Goal: Task Accomplishment & Management: Use online tool/utility

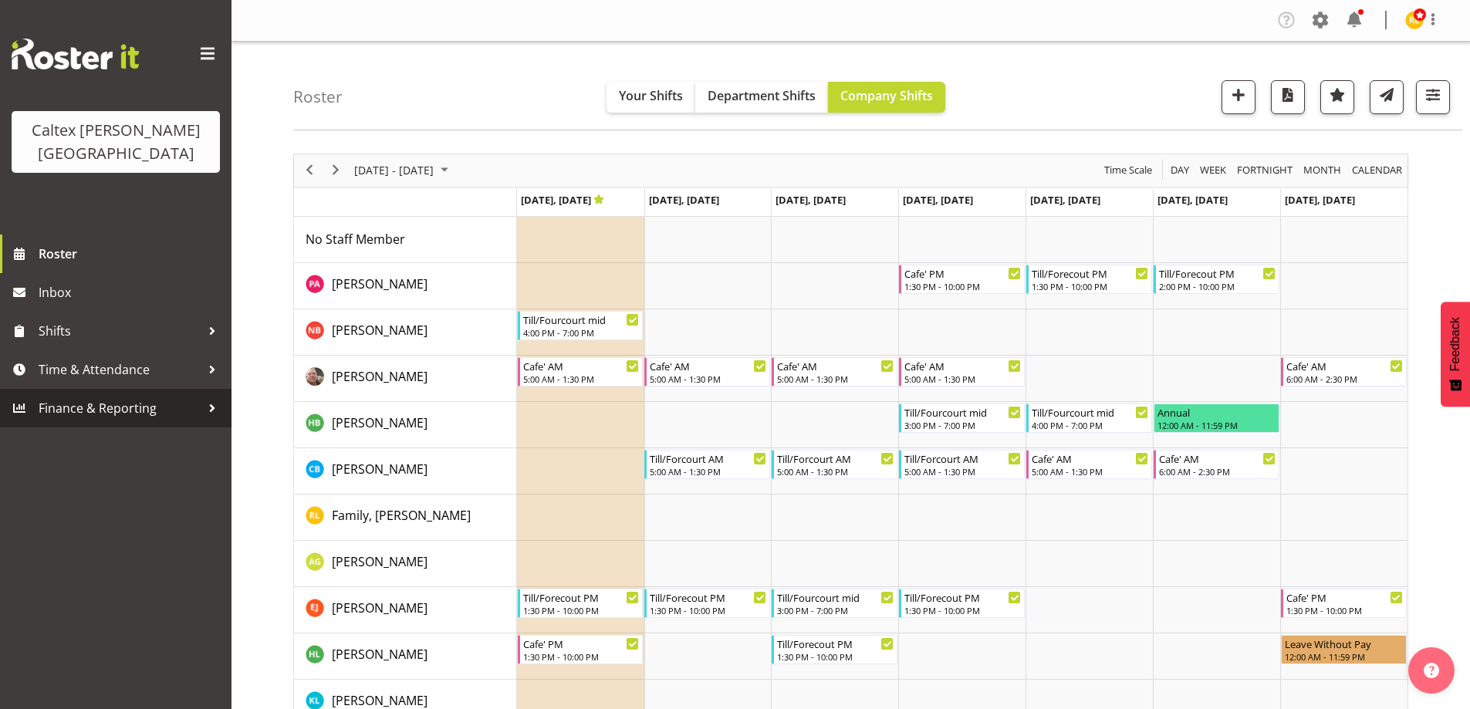
click at [150, 397] on span "Finance & Reporting" at bounding box center [120, 408] width 162 height 23
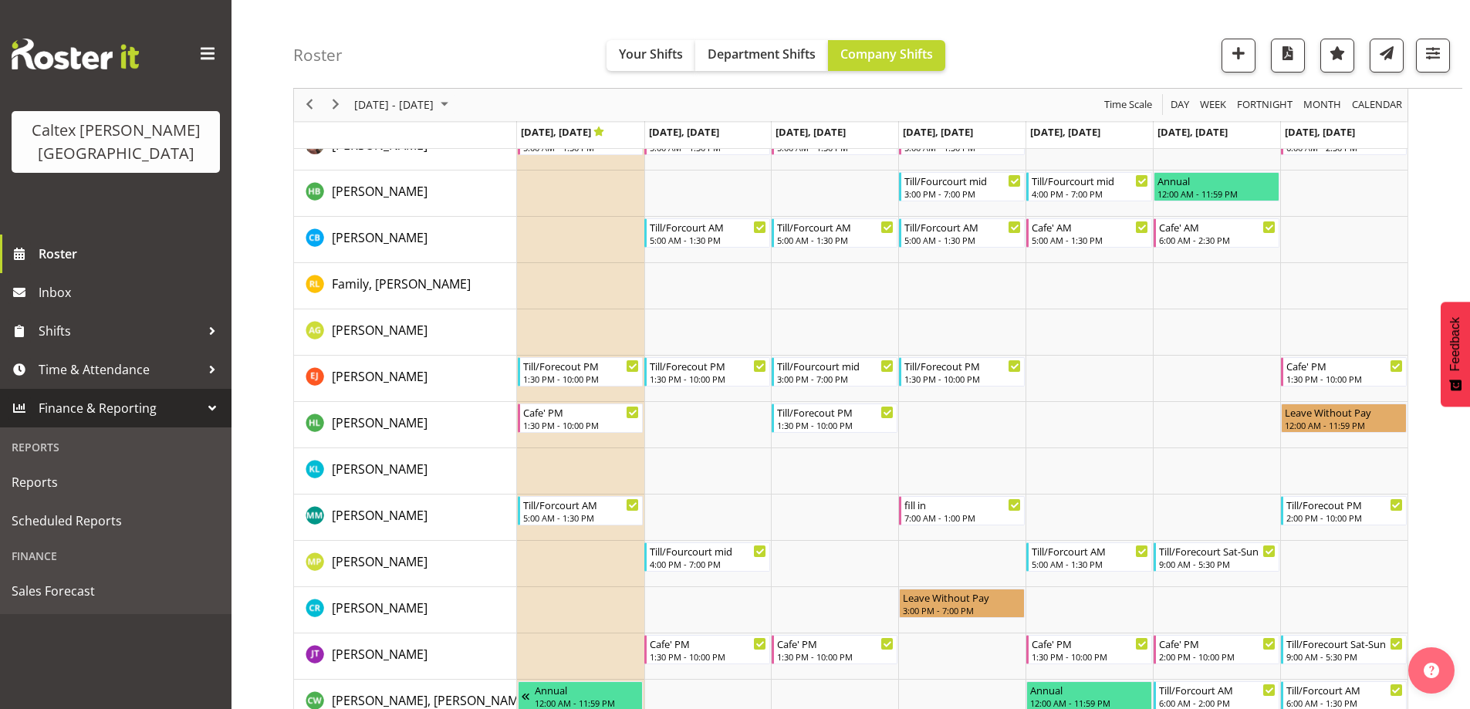
scroll to position [154, 0]
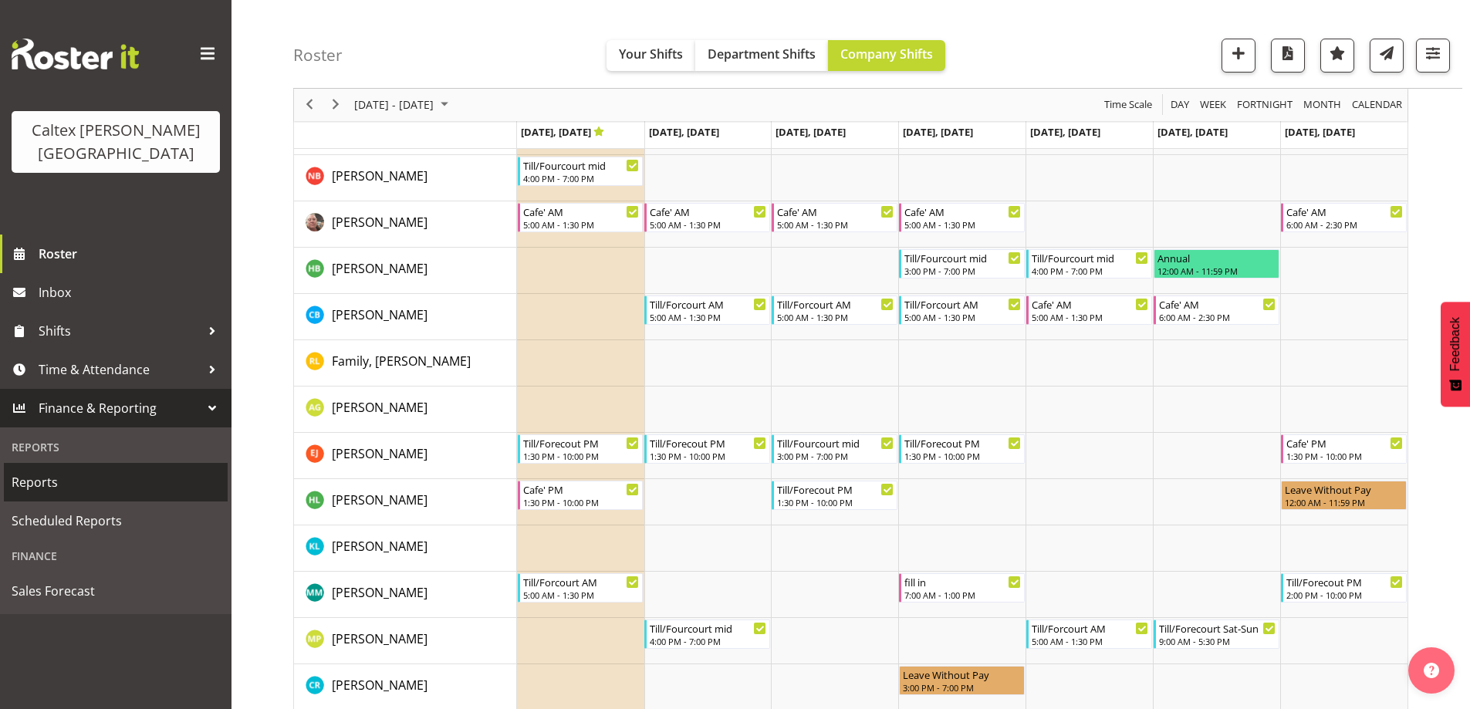
click at [35, 471] on span "Reports" at bounding box center [116, 482] width 208 height 23
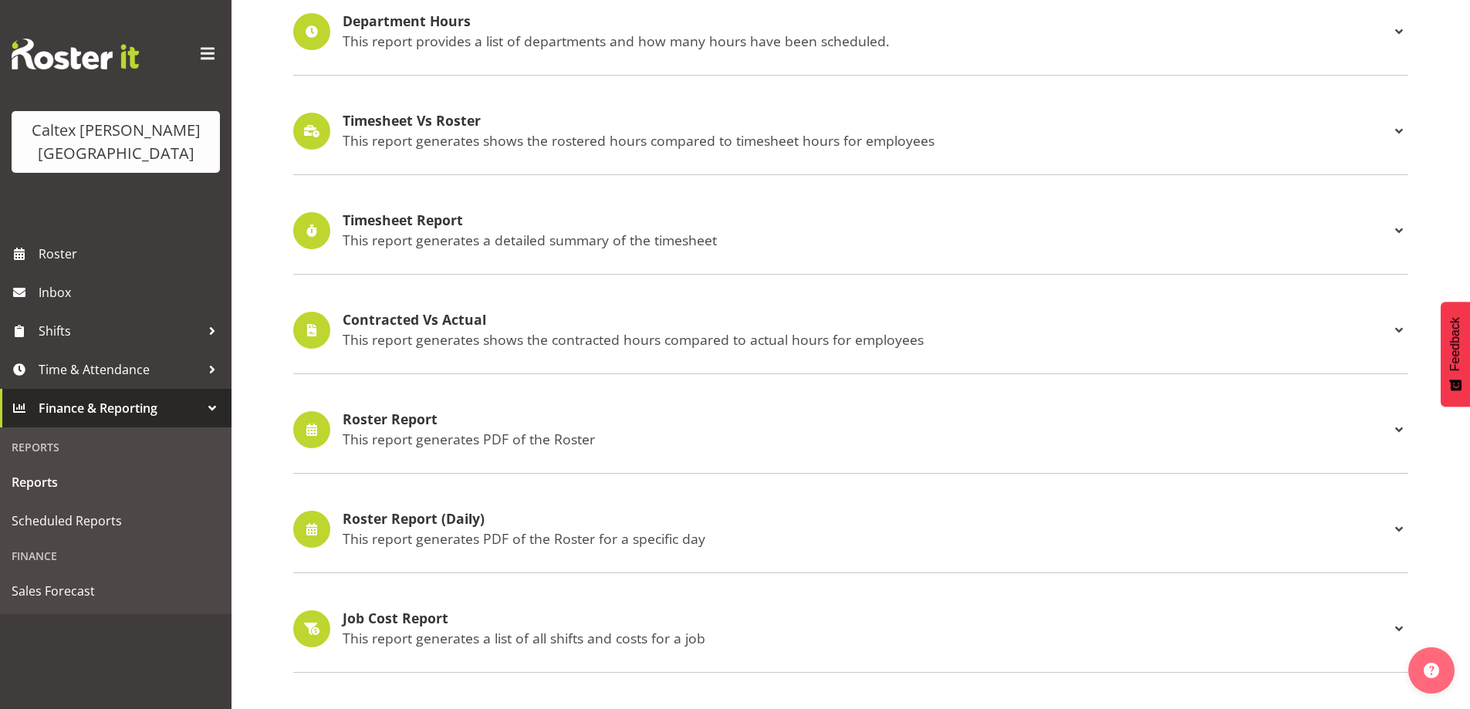
scroll to position [309, 0]
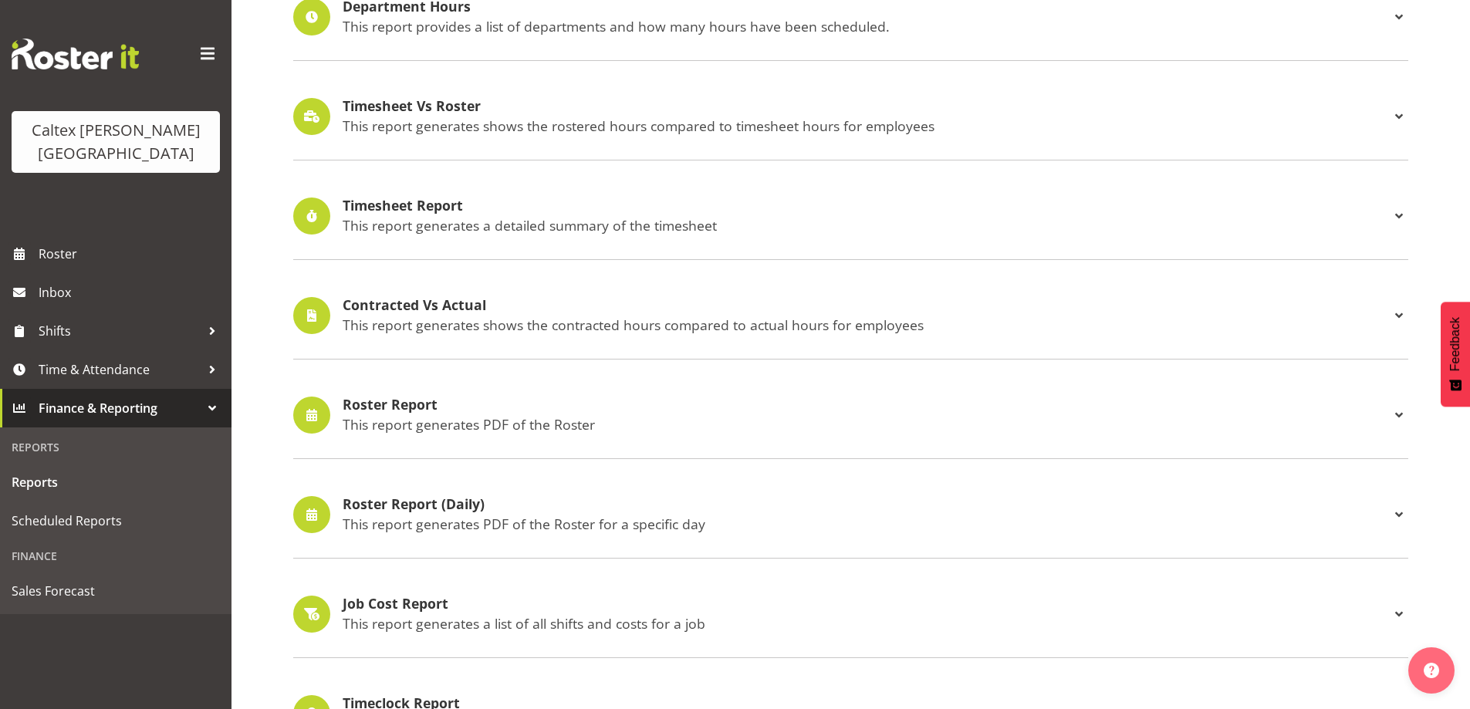
click at [409, 403] on h4 "Roster Report" at bounding box center [866, 404] width 1047 height 15
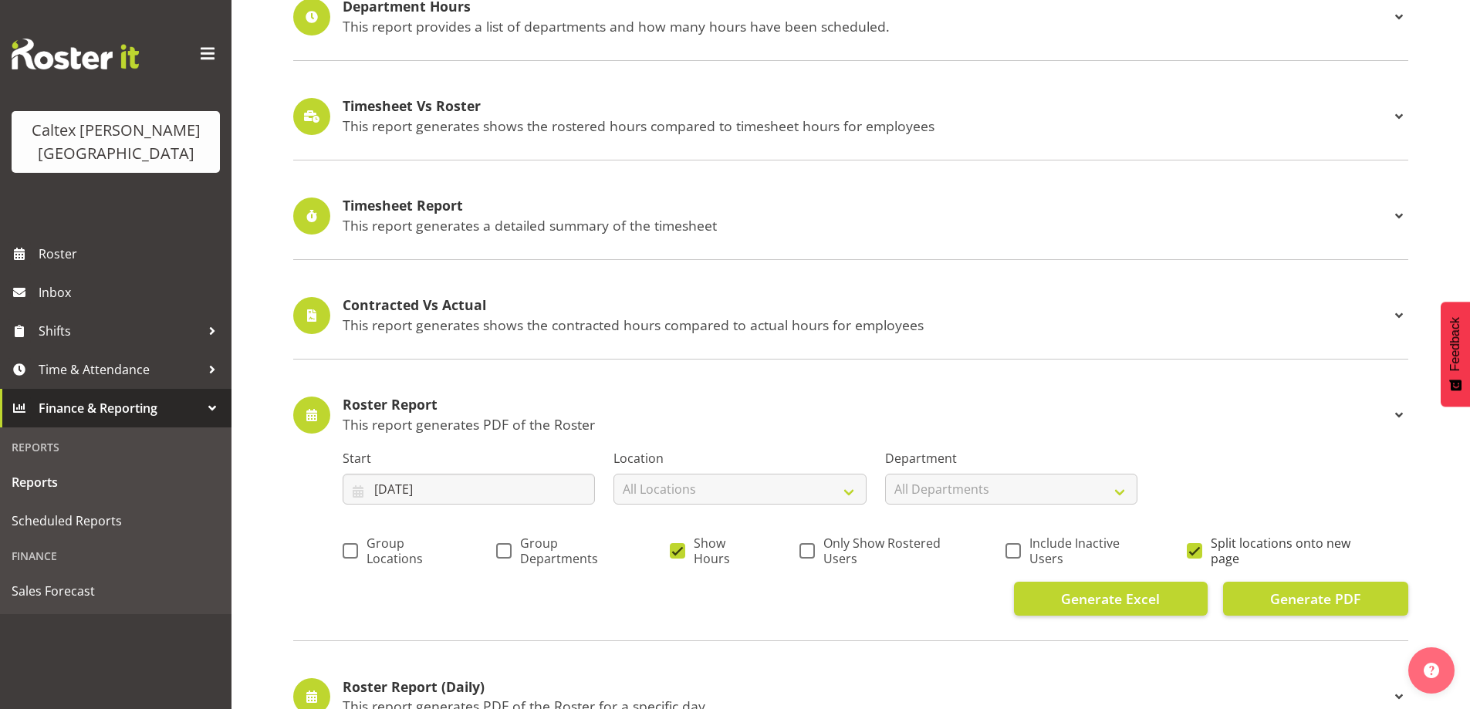
click at [1192, 554] on span at bounding box center [1194, 550] width 15 height 15
click at [1192, 554] on input "Split locations onto new page" at bounding box center [1192, 550] width 10 height 10
checkbox input "false"
click at [680, 550] on span at bounding box center [677, 550] width 15 height 15
click at [680, 550] on input "Show Hours" at bounding box center [675, 550] width 10 height 10
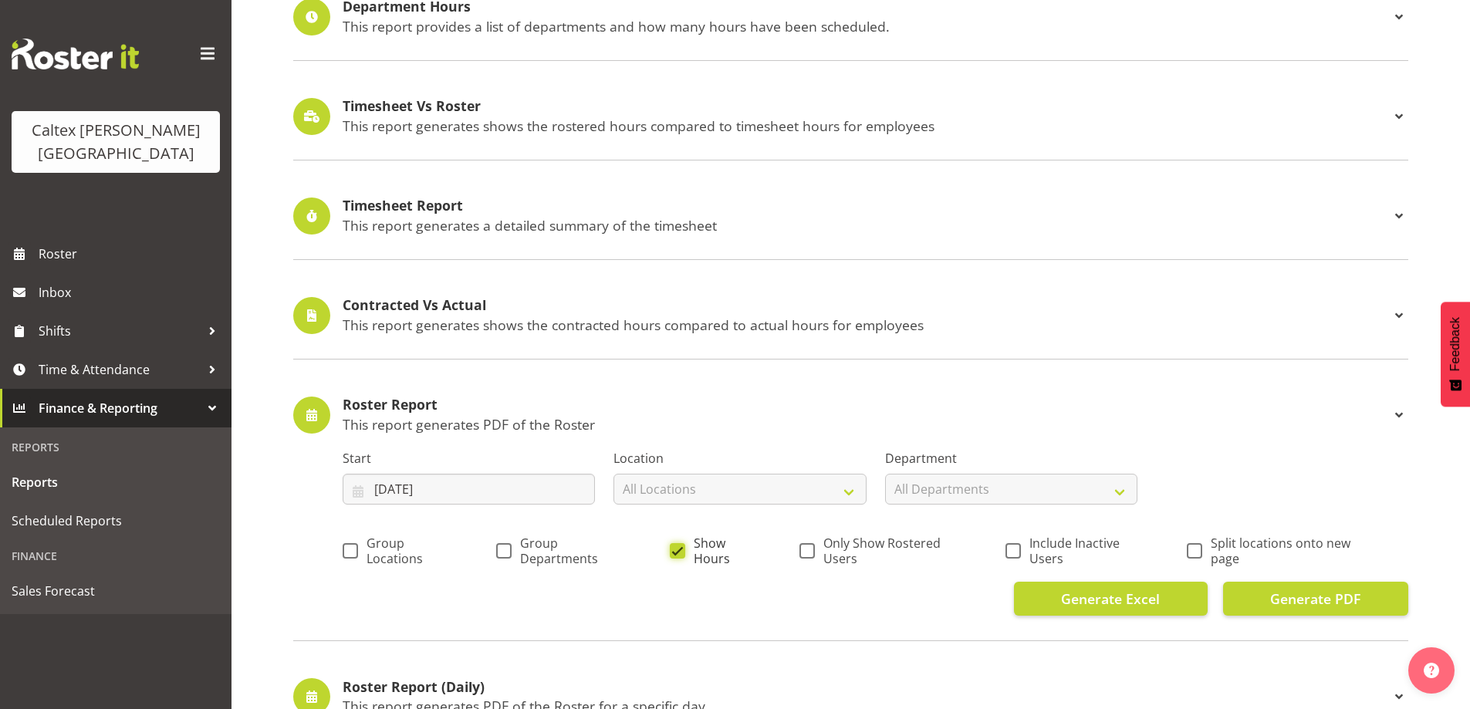
checkbox input "false"
click at [812, 552] on span at bounding box center [806, 550] width 15 height 15
click at [809, 552] on input "Only Show Rostered Users" at bounding box center [804, 550] width 10 height 10
checkbox input "true"
click at [538, 475] on input "16/09/2025" at bounding box center [469, 489] width 252 height 31
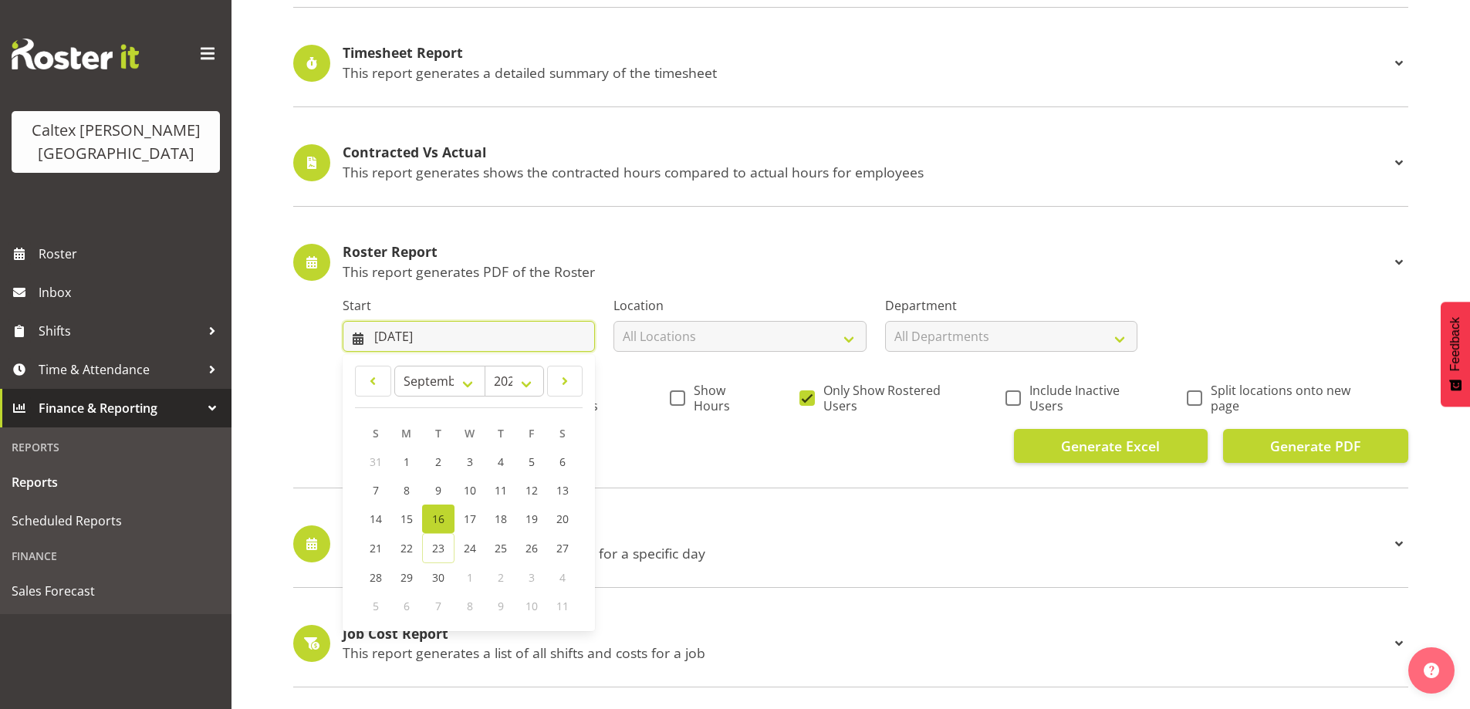
scroll to position [463, 0]
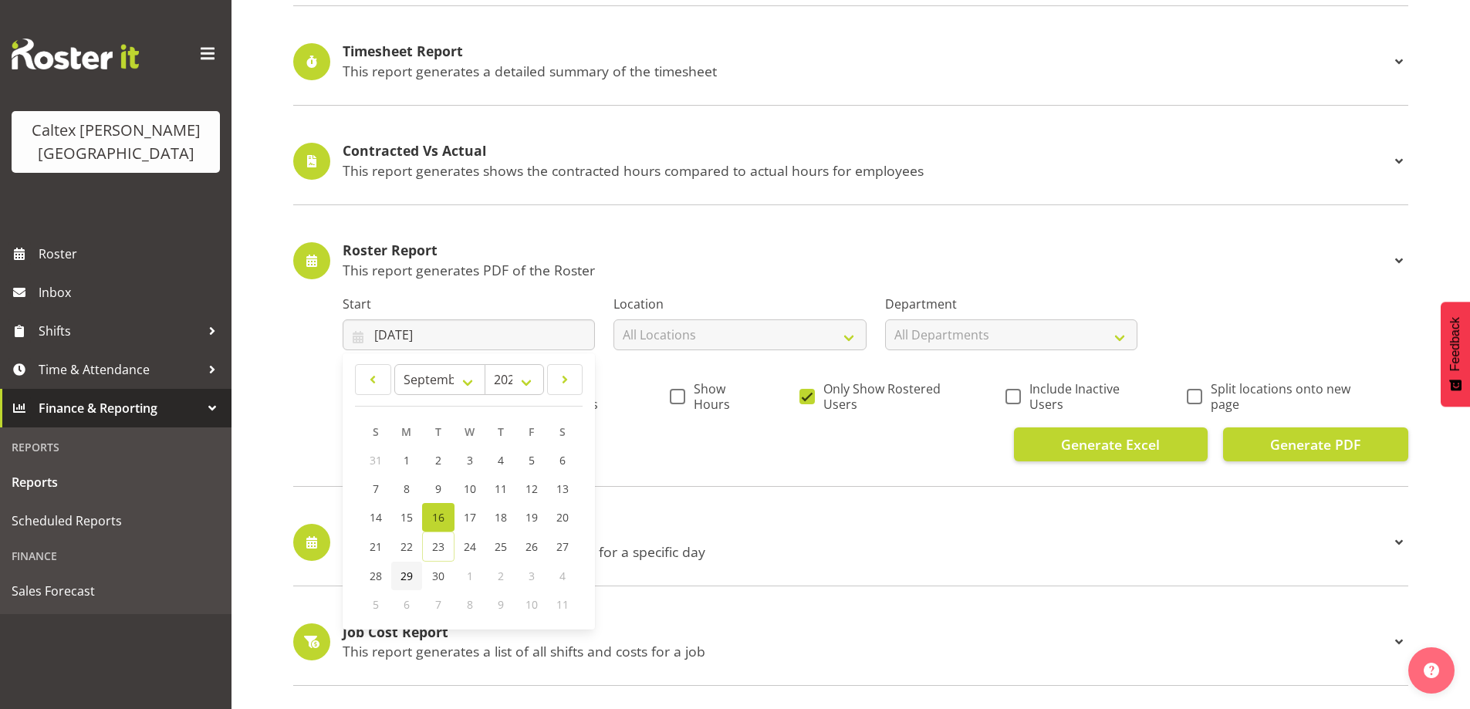
click at [407, 577] on span "29" at bounding box center [406, 576] width 12 height 15
type input "29/09/2025"
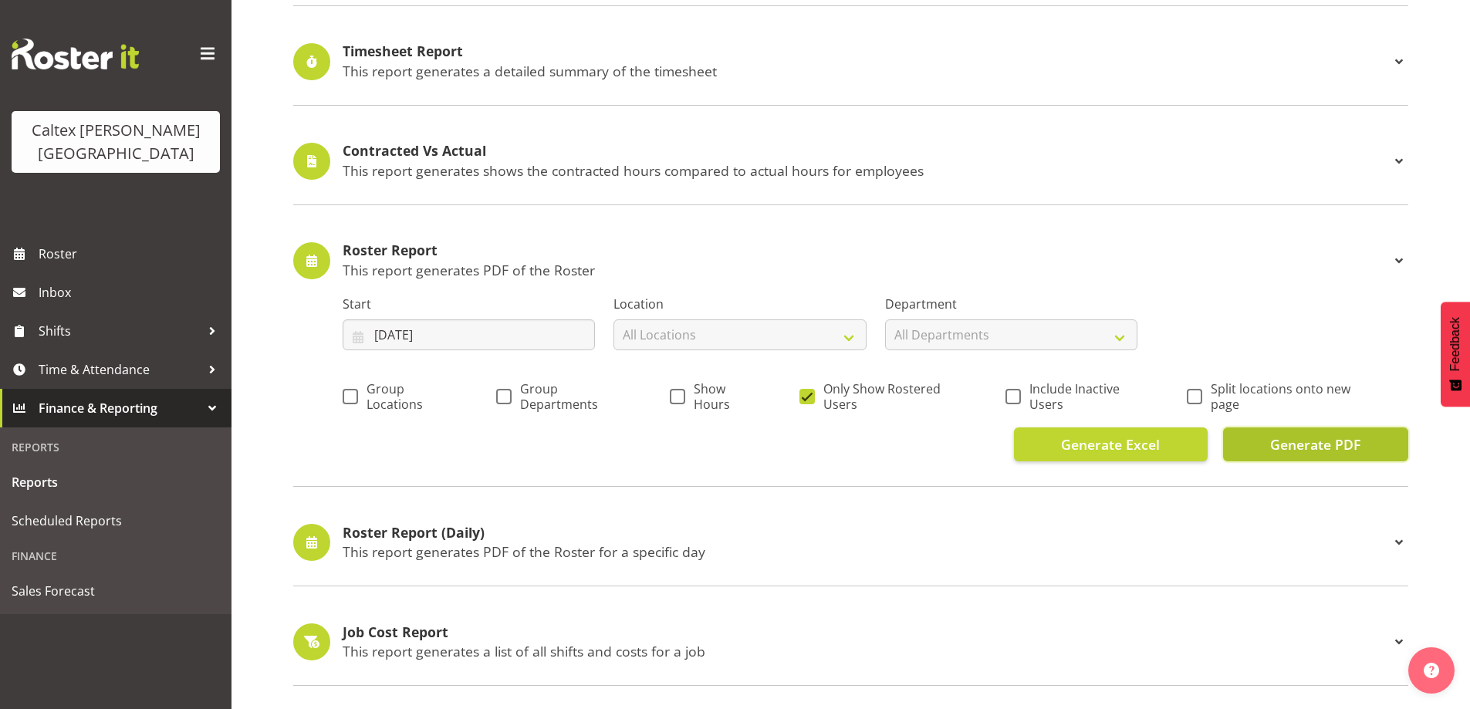
click at [1327, 446] on span "Generate PDF" at bounding box center [1315, 444] width 90 height 20
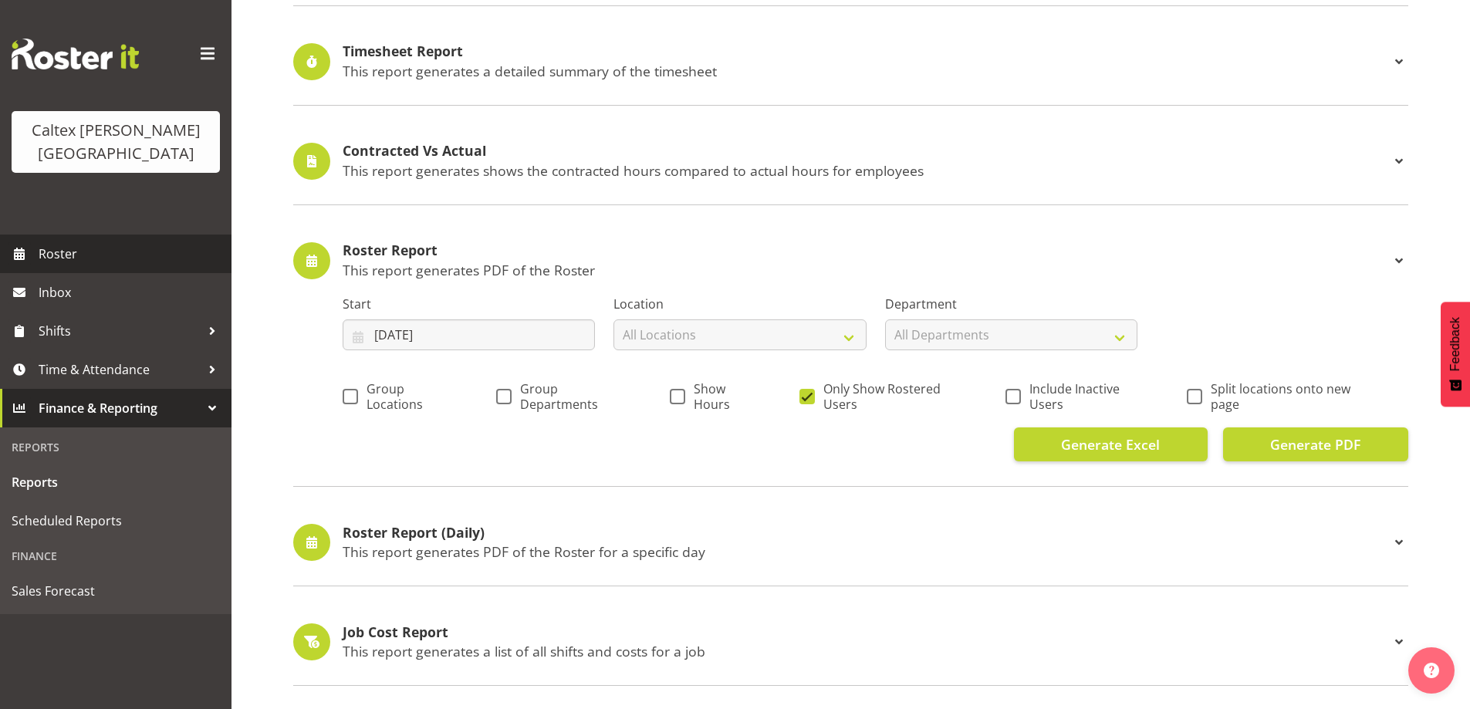
click at [68, 242] on span "Roster" at bounding box center [131, 253] width 185 height 23
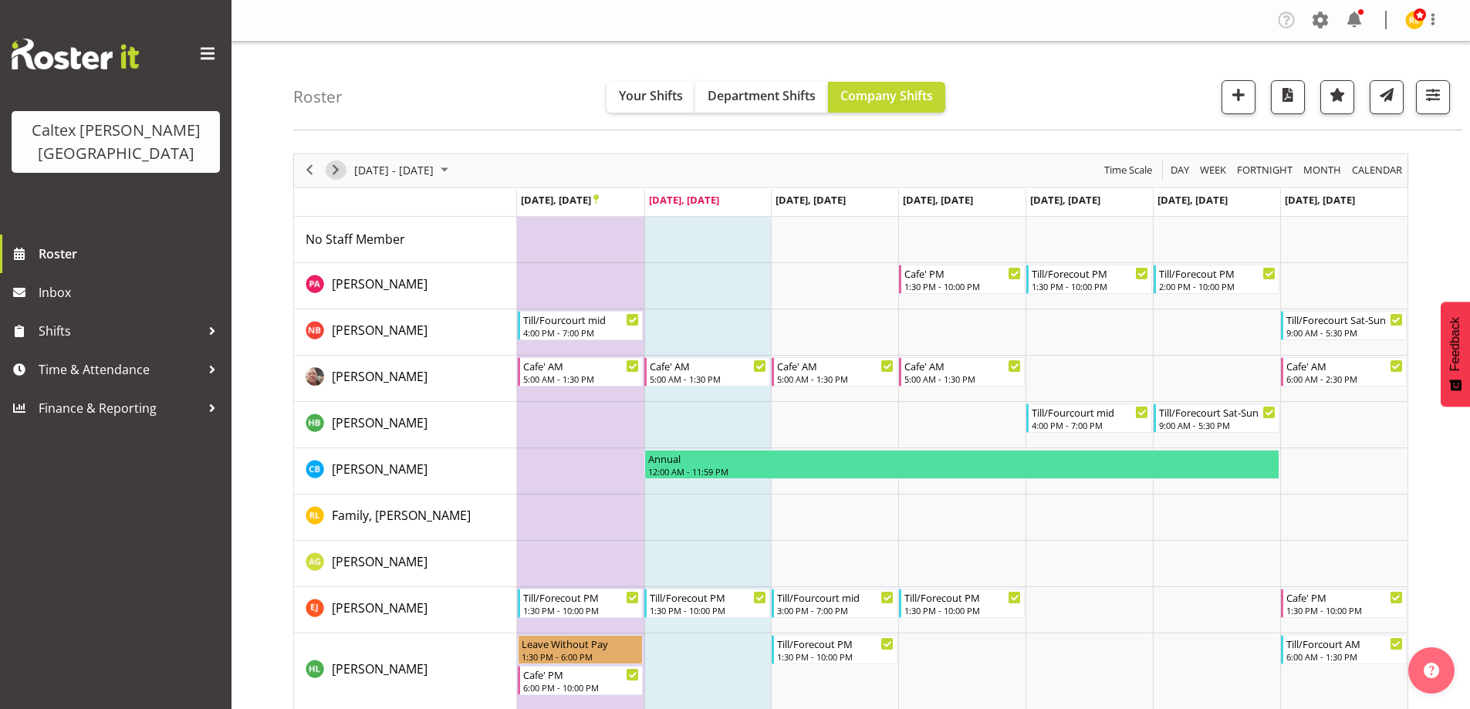
drag, startPoint x: 337, startPoint y: 165, endPoint x: 359, endPoint y: 176, distance: 24.2
click at [339, 165] on span "Next" at bounding box center [335, 169] width 19 height 19
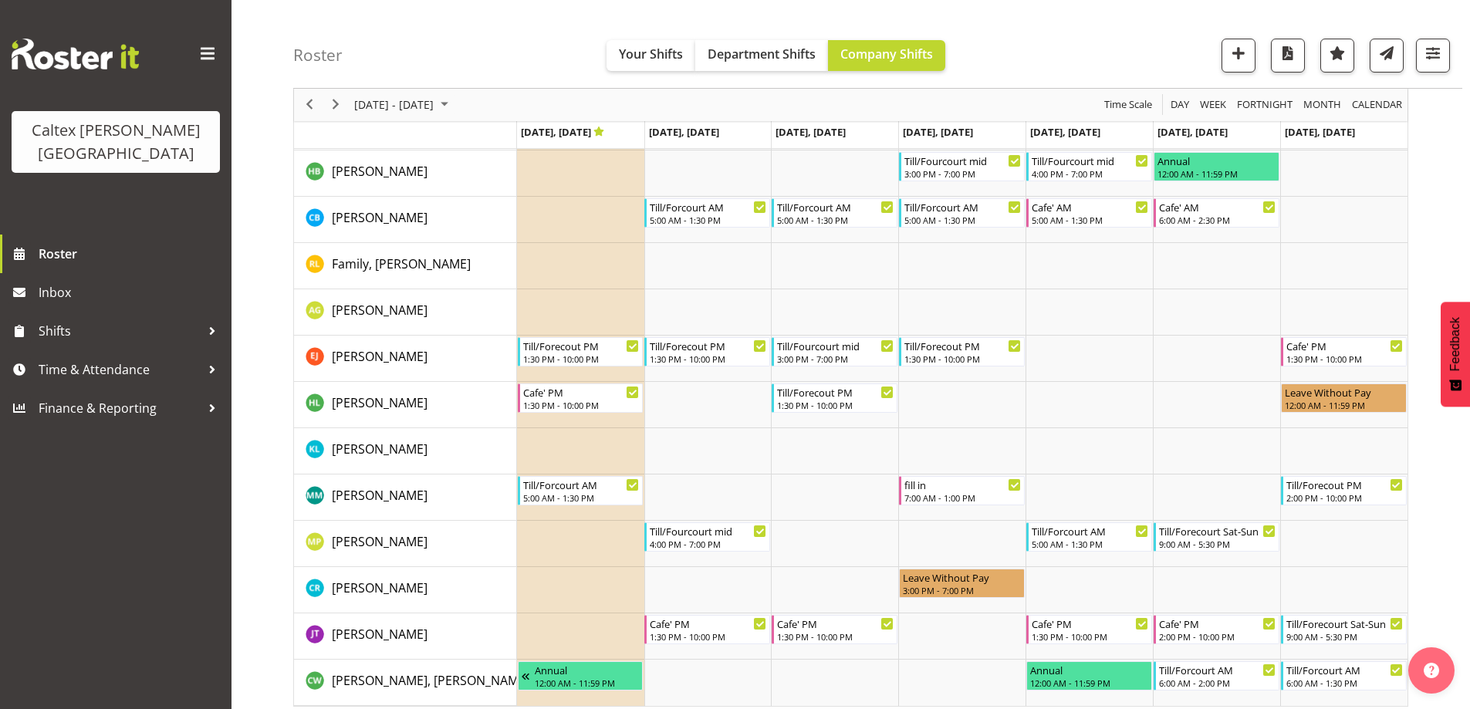
scroll to position [261, 0]
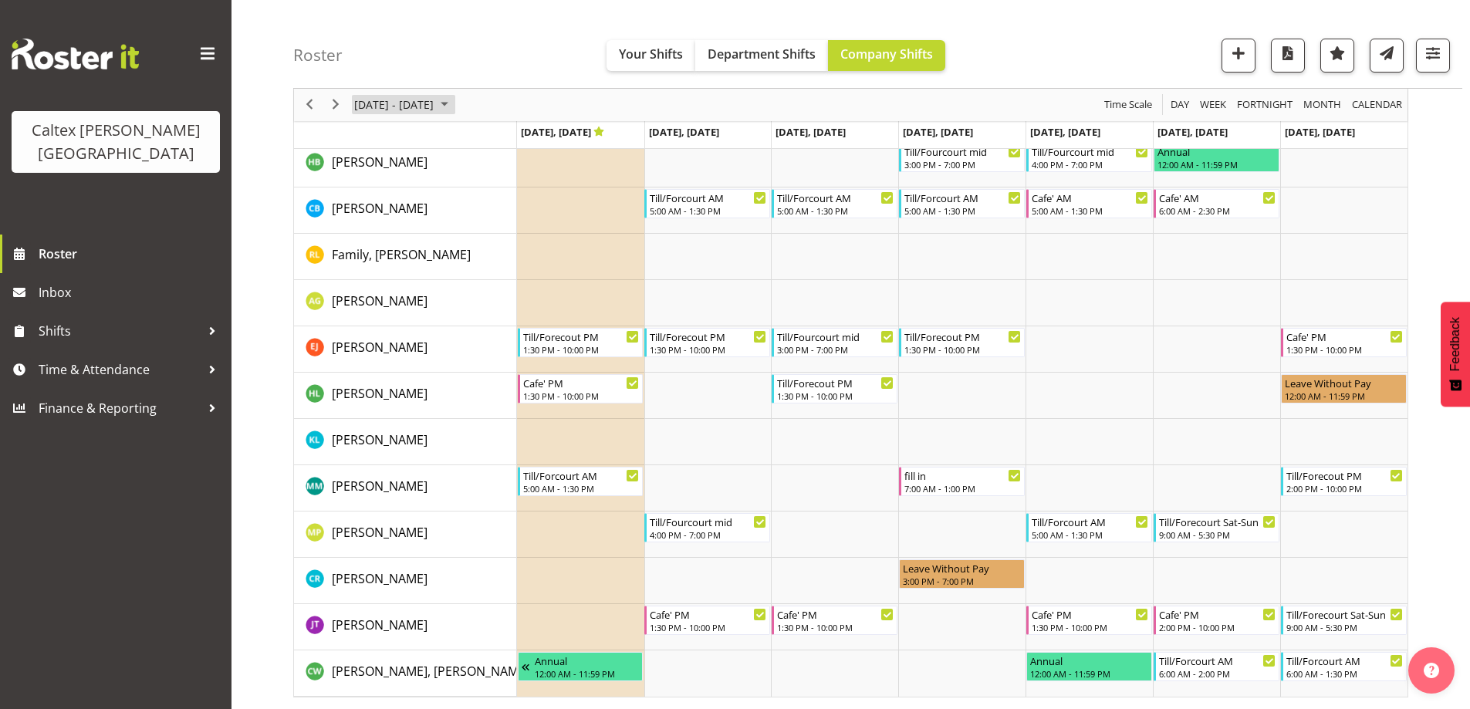
drag, startPoint x: 474, startPoint y: 108, endPoint x: 470, endPoint y: 119, distance: 11.5
click at [454, 108] on span "September 2025" at bounding box center [444, 105] width 19 height 19
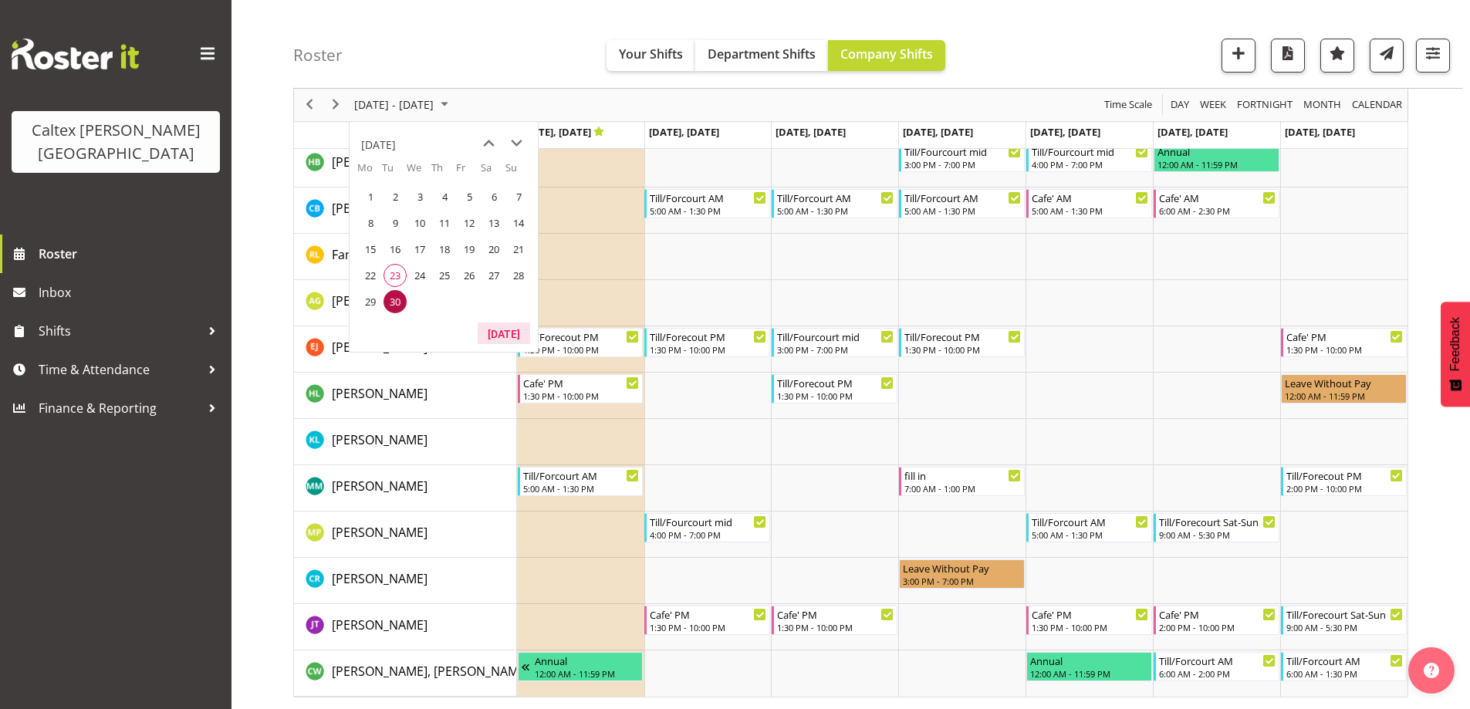
click at [501, 339] on button "[DATE]" at bounding box center [504, 333] width 52 height 22
